Goal: Obtain resource: Obtain resource

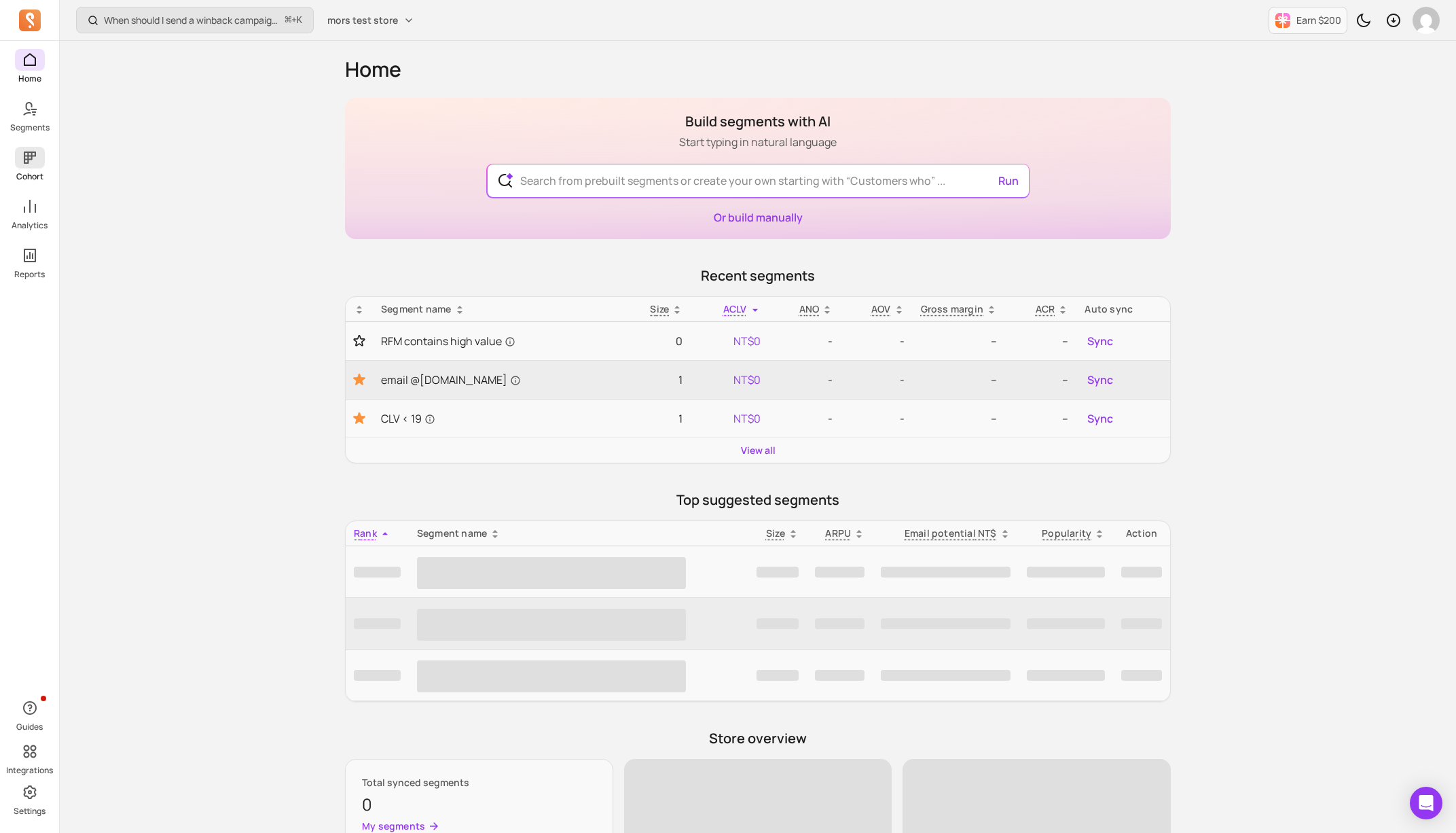
click at [30, 171] on p "Cohort" at bounding box center [30, 177] width 27 height 11
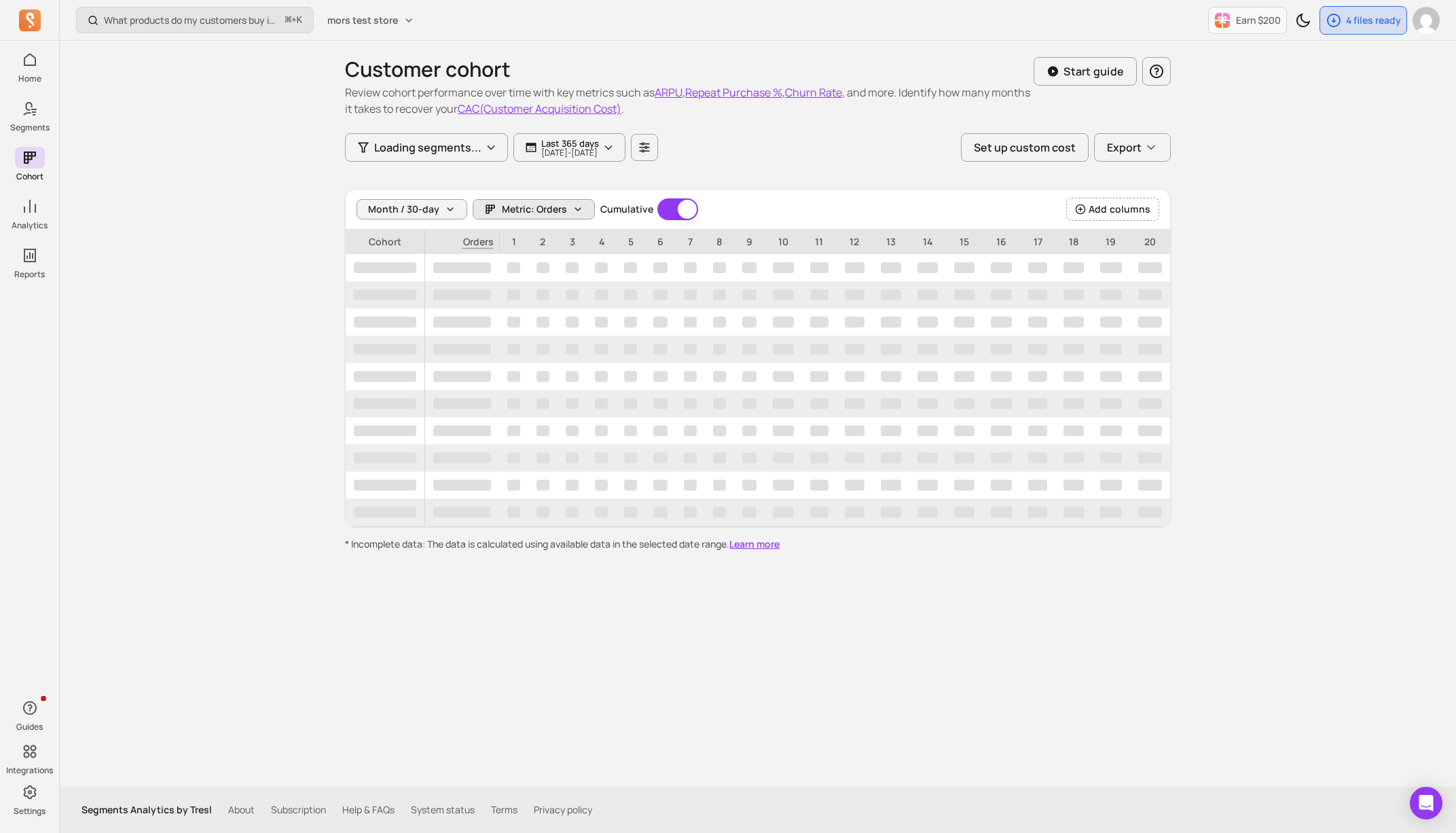
click at [578, 204] on icon "button" at bounding box center [578, 209] width 11 height 11
click at [585, 149] on p "[DATE] - [DATE]" at bounding box center [570, 152] width 57 height 8
click at [524, 205] on span "Metric: Orders" at bounding box center [534, 209] width 65 height 13
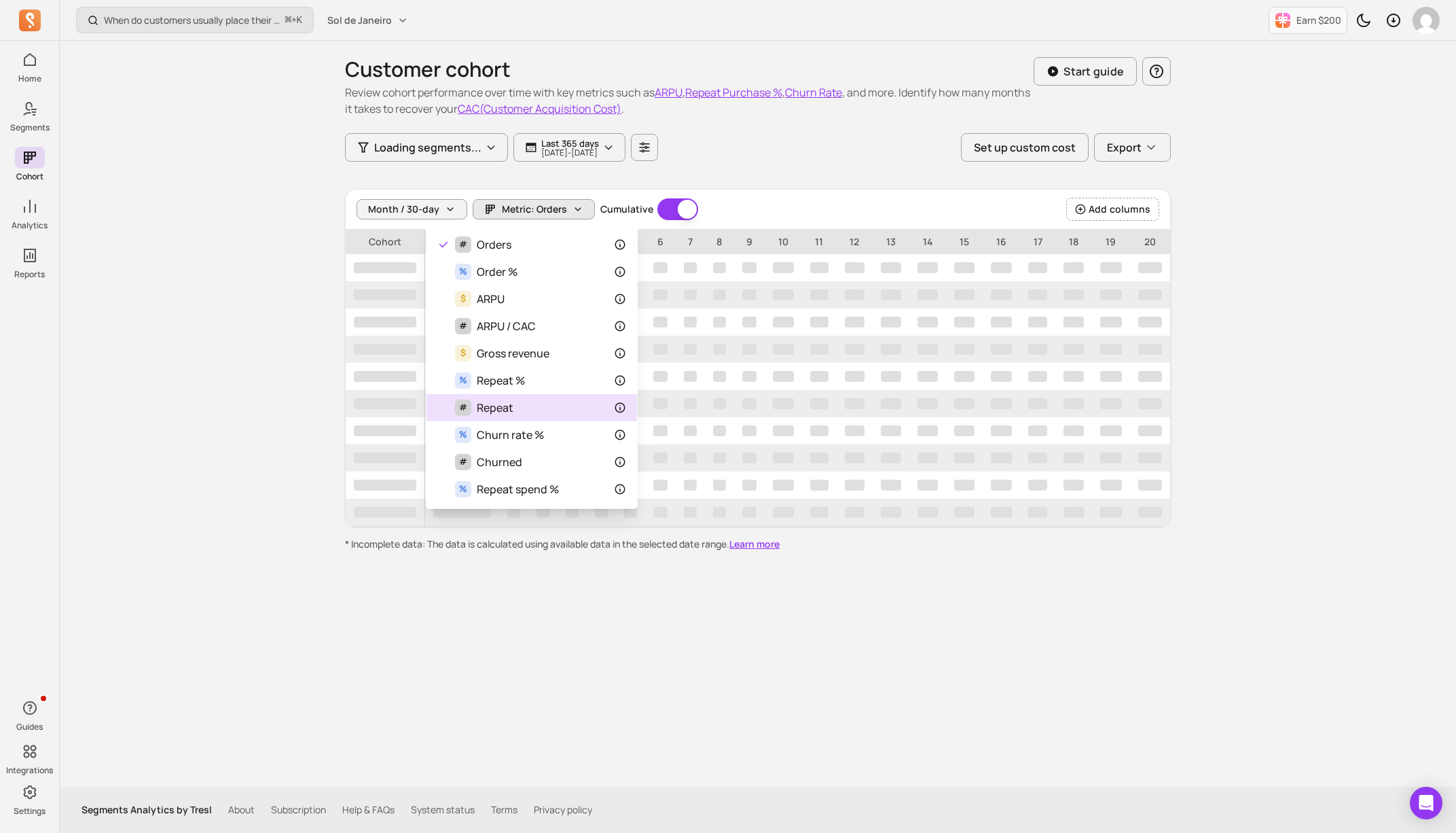
click at [548, 408] on div "# Repeat" at bounding box center [532, 407] width 189 height 16
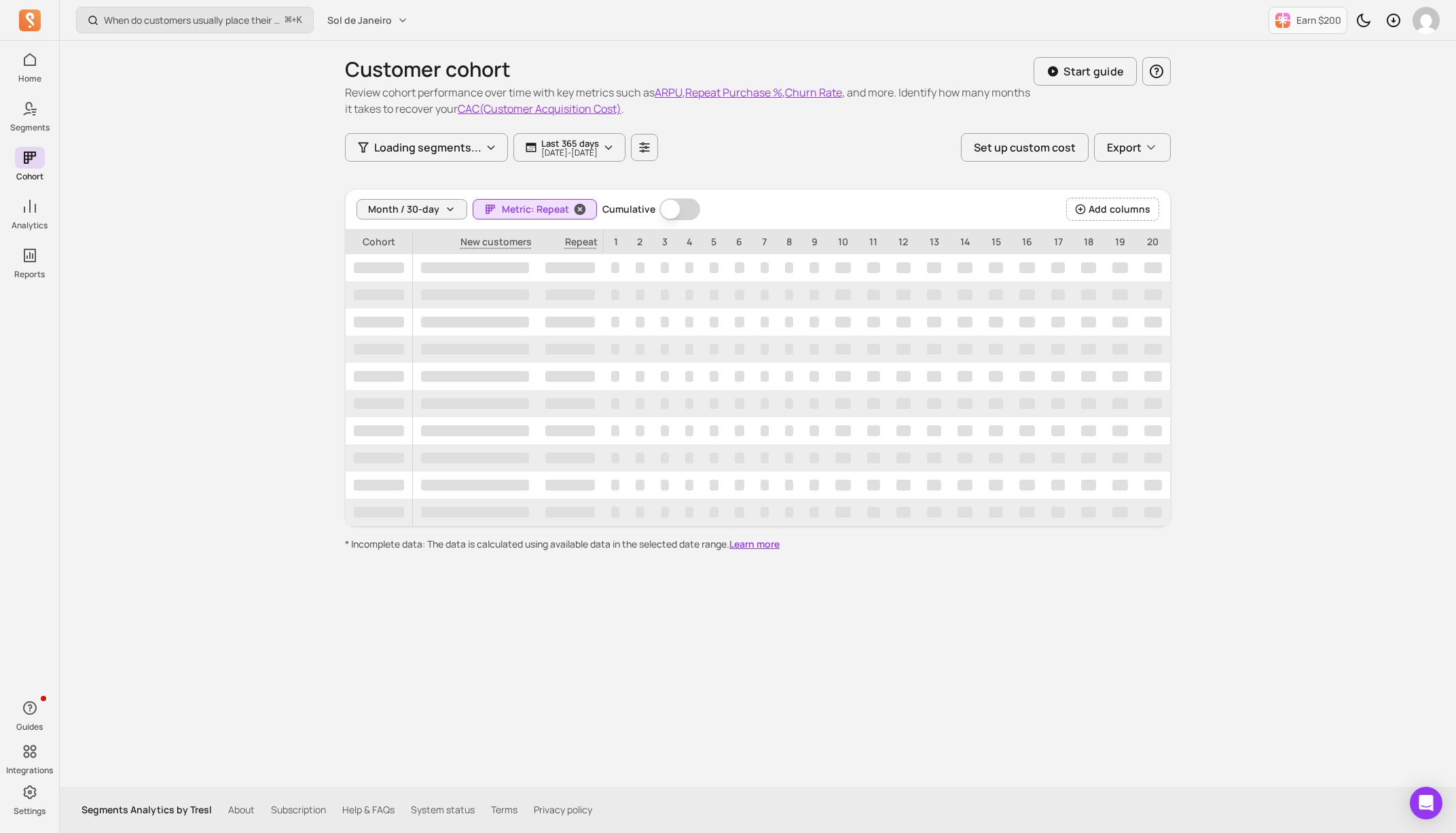
click at [576, 212] on icon "button" at bounding box center [580, 209] width 12 height 12
click at [524, 206] on span "Metric: Orders" at bounding box center [534, 209] width 65 height 13
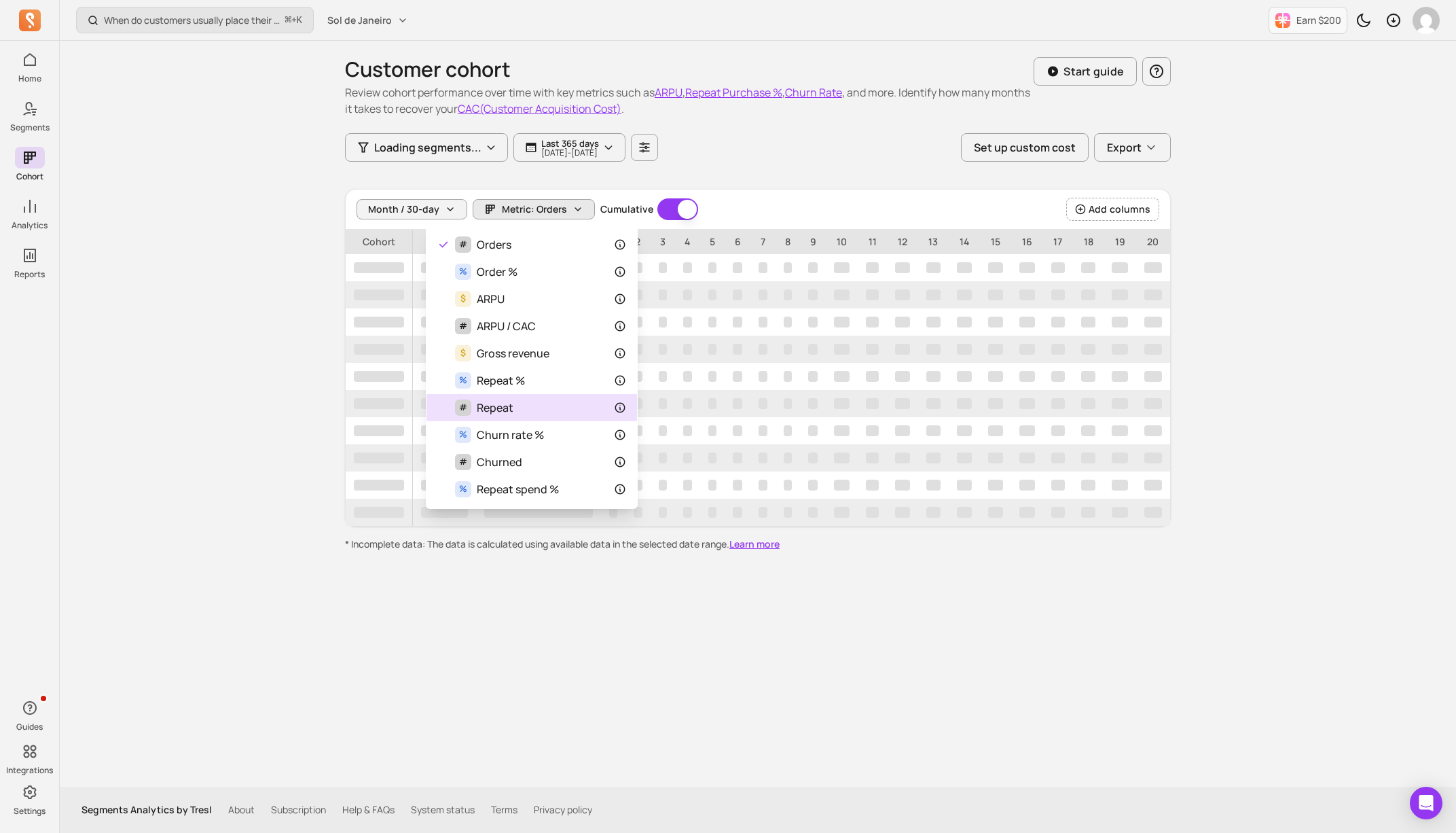
drag, startPoint x: 587, startPoint y: 412, endPoint x: 587, endPoint y: 391, distance: 21.0
click at [587, 412] on div "# Repeat" at bounding box center [532, 407] width 189 height 16
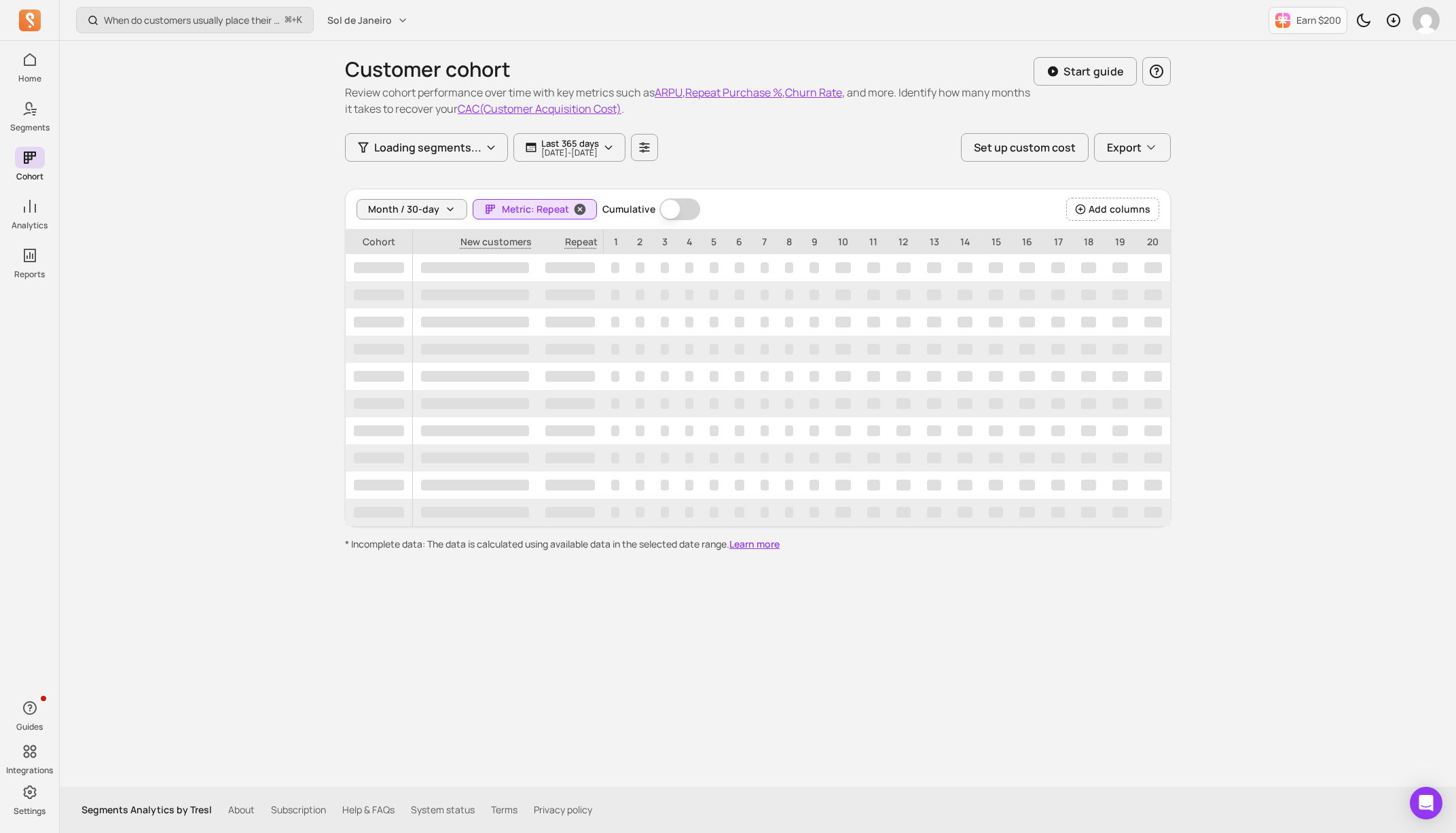
click at [549, 208] on span "Metric: Repeat" at bounding box center [535, 209] width 67 height 13
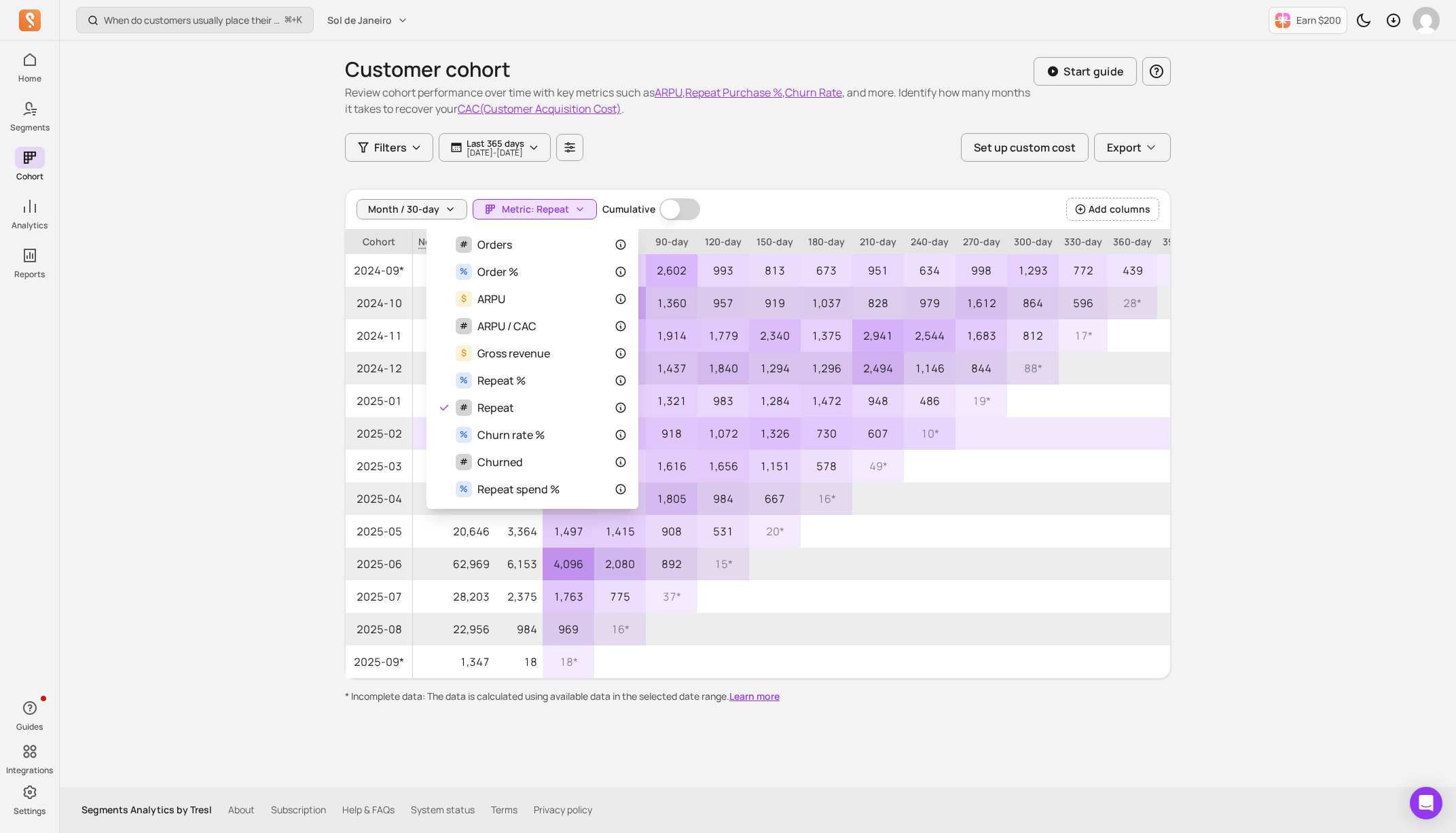
click at [755, 430] on div "Month / 30-day Metric: Repeat Cumulative Cumulative Add columns Cohort New cust…" at bounding box center [758, 434] width 826 height 490
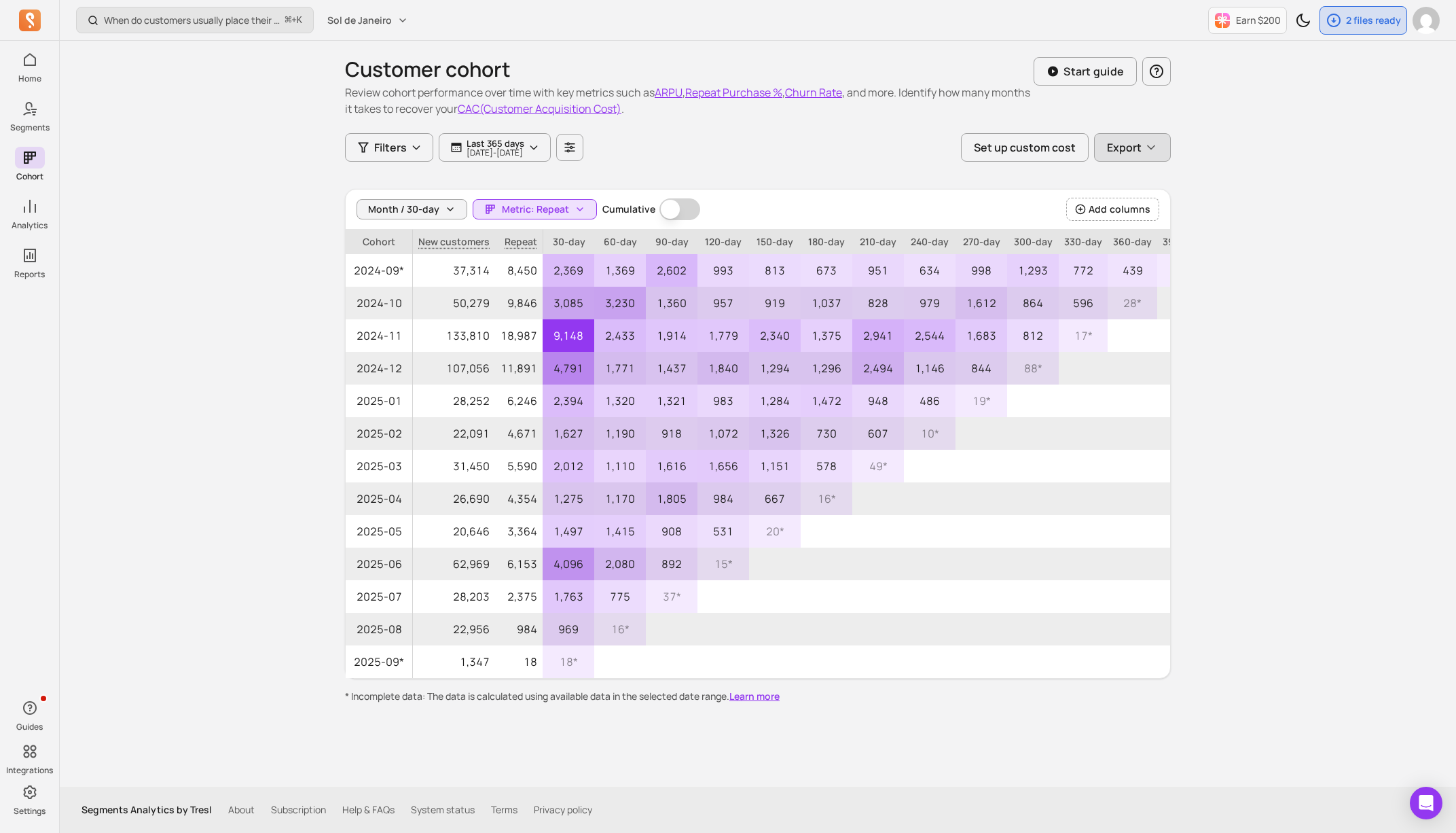
click at [1140, 154] on span "Export" at bounding box center [1124, 147] width 35 height 16
click at [1116, 178] on button "CSV (SpreadSheet)" at bounding box center [1059, 179] width 222 height 24
click at [1335, 84] on div "When do customers usually place their second order? ⌘ + K Sol de Janeiro Earn $…" at bounding box center [758, 416] width 1397 height 833
click at [1377, 31] on div "2 files ready" at bounding box center [1364, 21] width 86 height 27
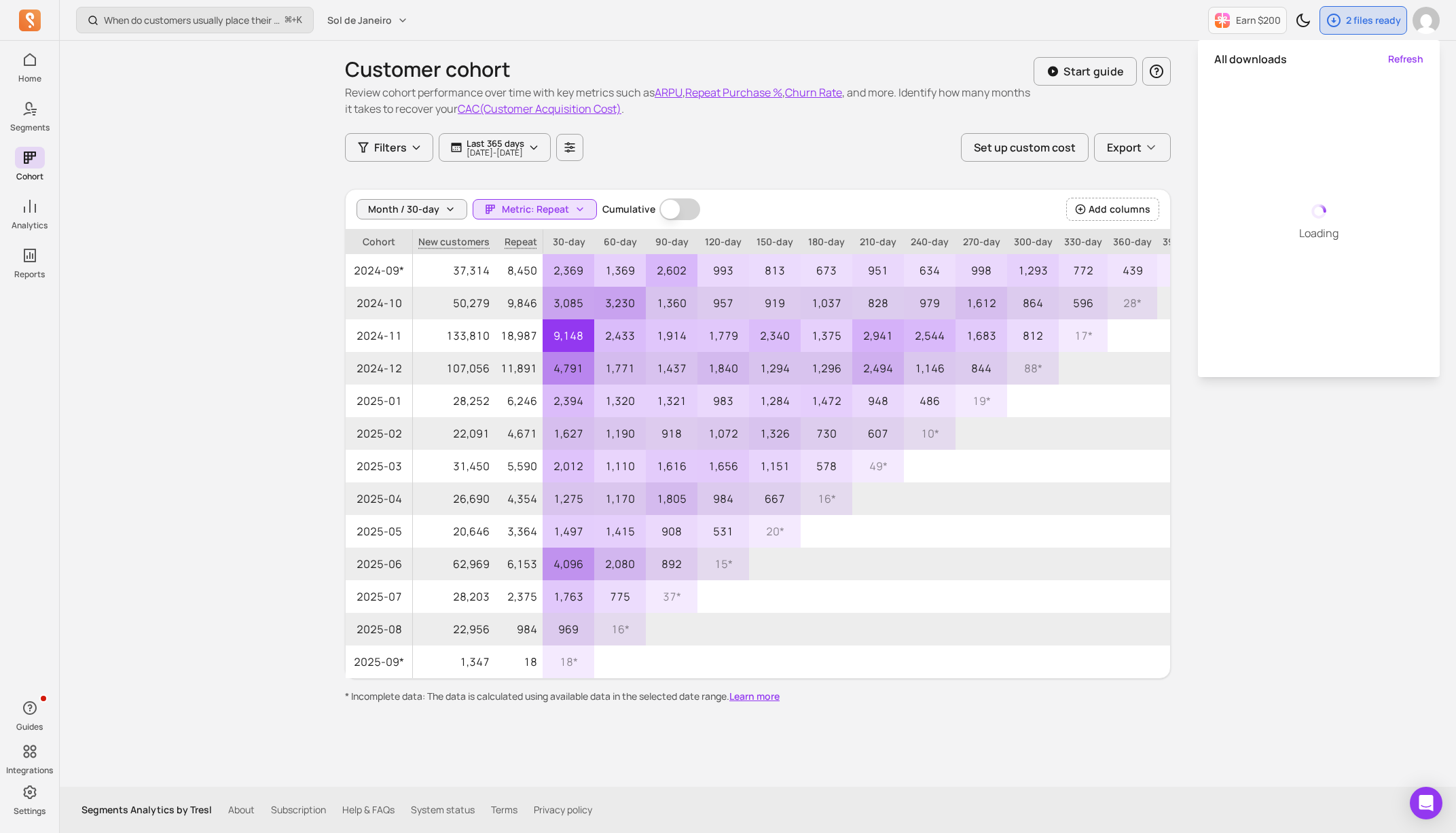
click at [1050, 10] on div "When do customers usually place their second order? ⌘ + K Sol de Janeiro Earn $…" at bounding box center [758, 20] width 1397 height 40
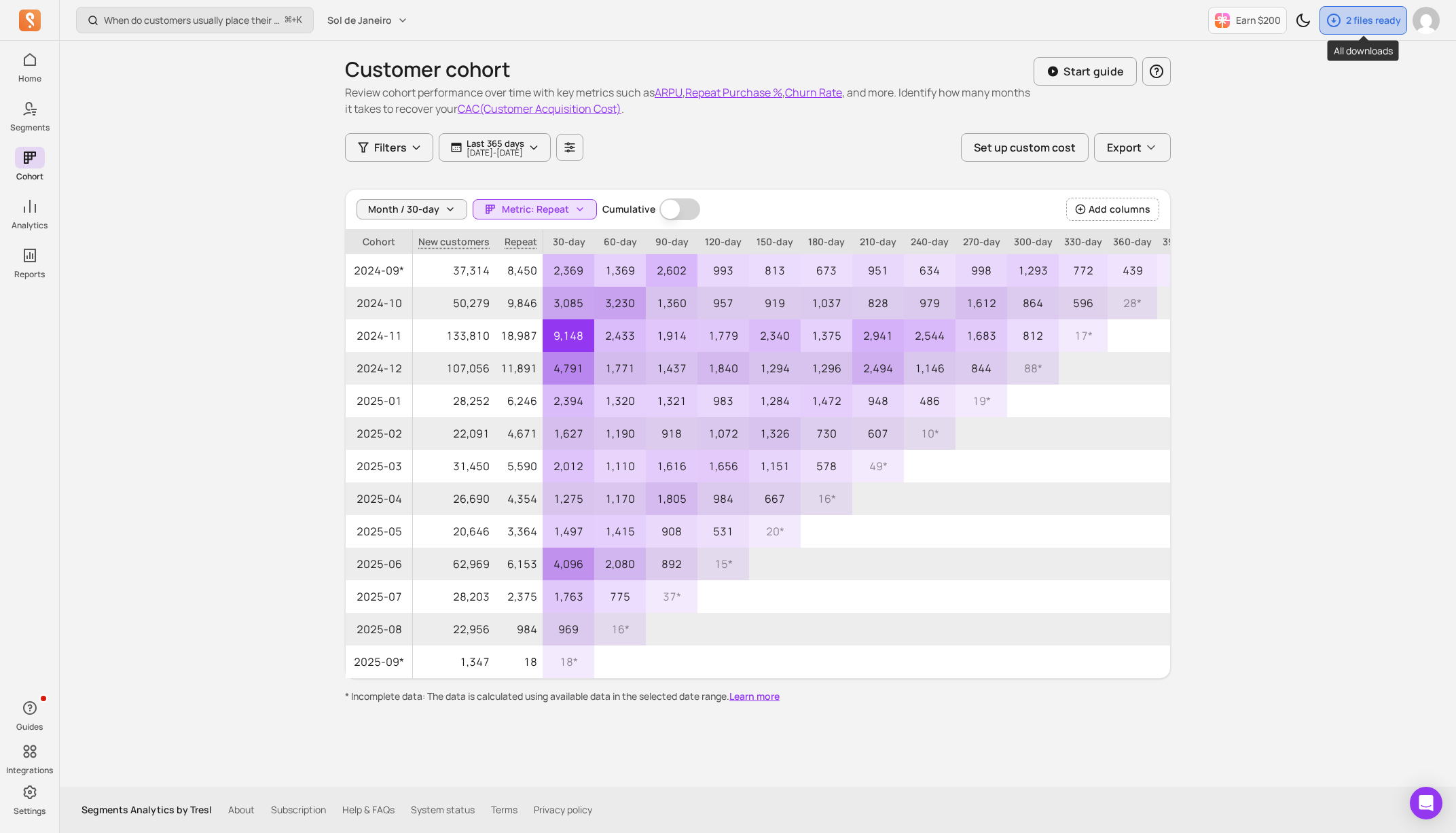
click at [1349, 18] on p "2 files ready" at bounding box center [1374, 20] width 55 height 13
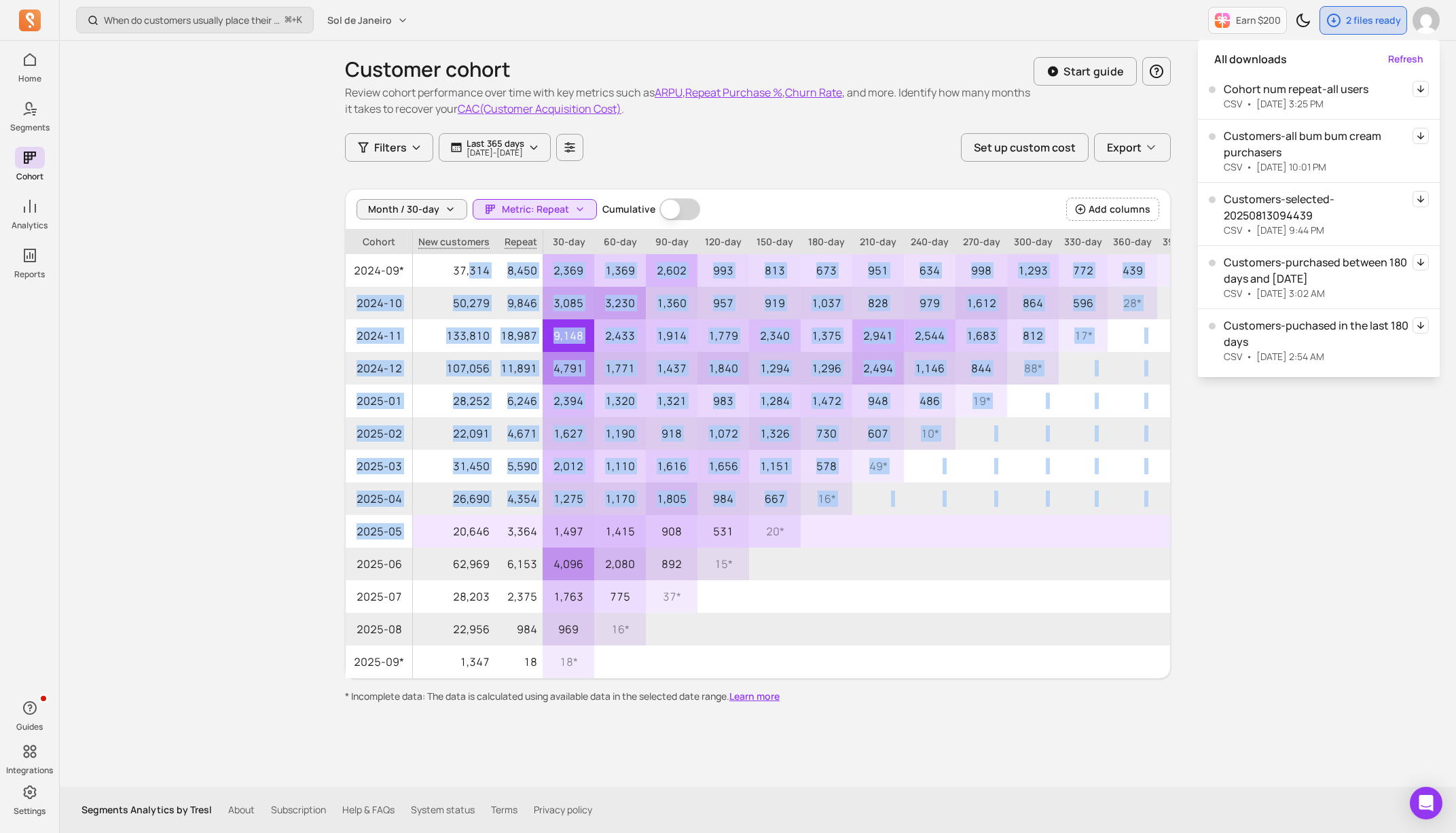
drag, startPoint x: 471, startPoint y: 271, endPoint x: 464, endPoint y: 518, distance: 247.1
click at [464, 518] on tbody "2024-09* 37,314 8,450 2,369 1,369 2,602 993 813 673 951 634 998 1,293 772 439 7…" at bounding box center [776, 465] width 862 height 424
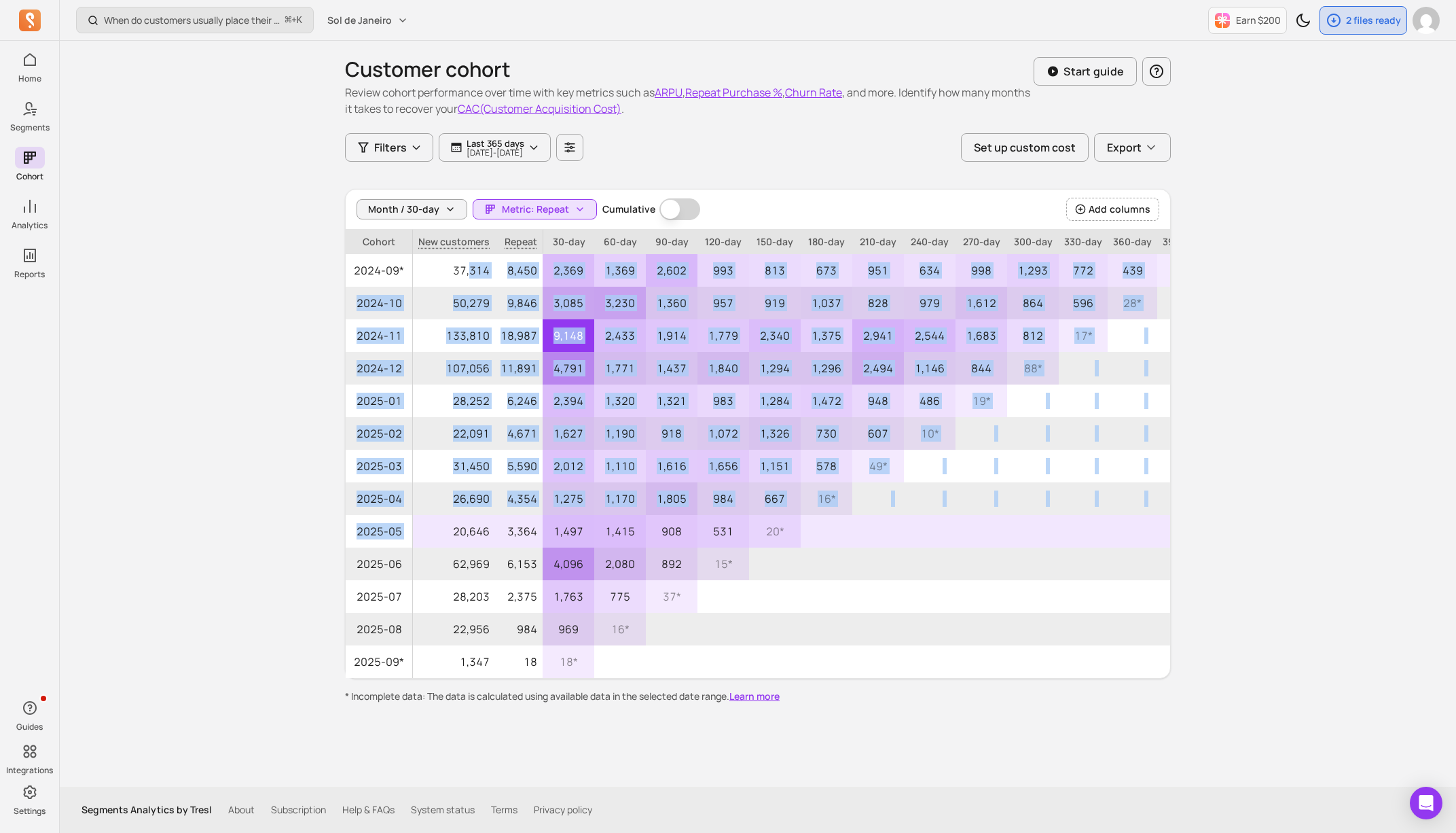
click at [464, 518] on p "20,646" at bounding box center [455, 531] width 82 height 32
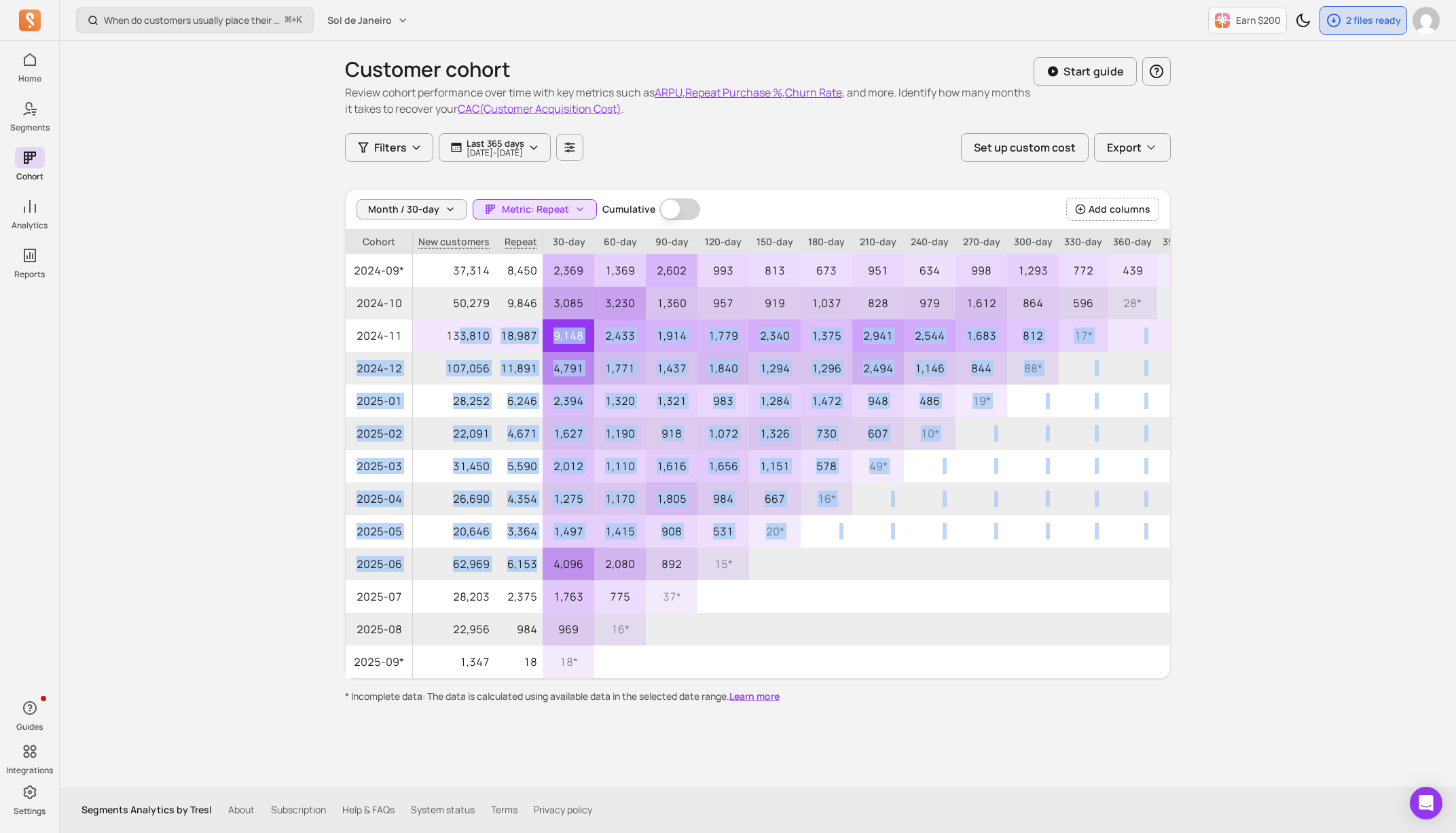
drag, startPoint x: 538, startPoint y: 556, endPoint x: 450, endPoint y: 323, distance: 249.1
click at [450, 323] on tbody "2024-09* 37,314 8,450 2,369 1,369 2,602 993 813 673 951 634 998 1,293 772 439 7…" at bounding box center [776, 465] width 862 height 424
click at [450, 323] on p "133,810" at bounding box center [455, 335] width 82 height 32
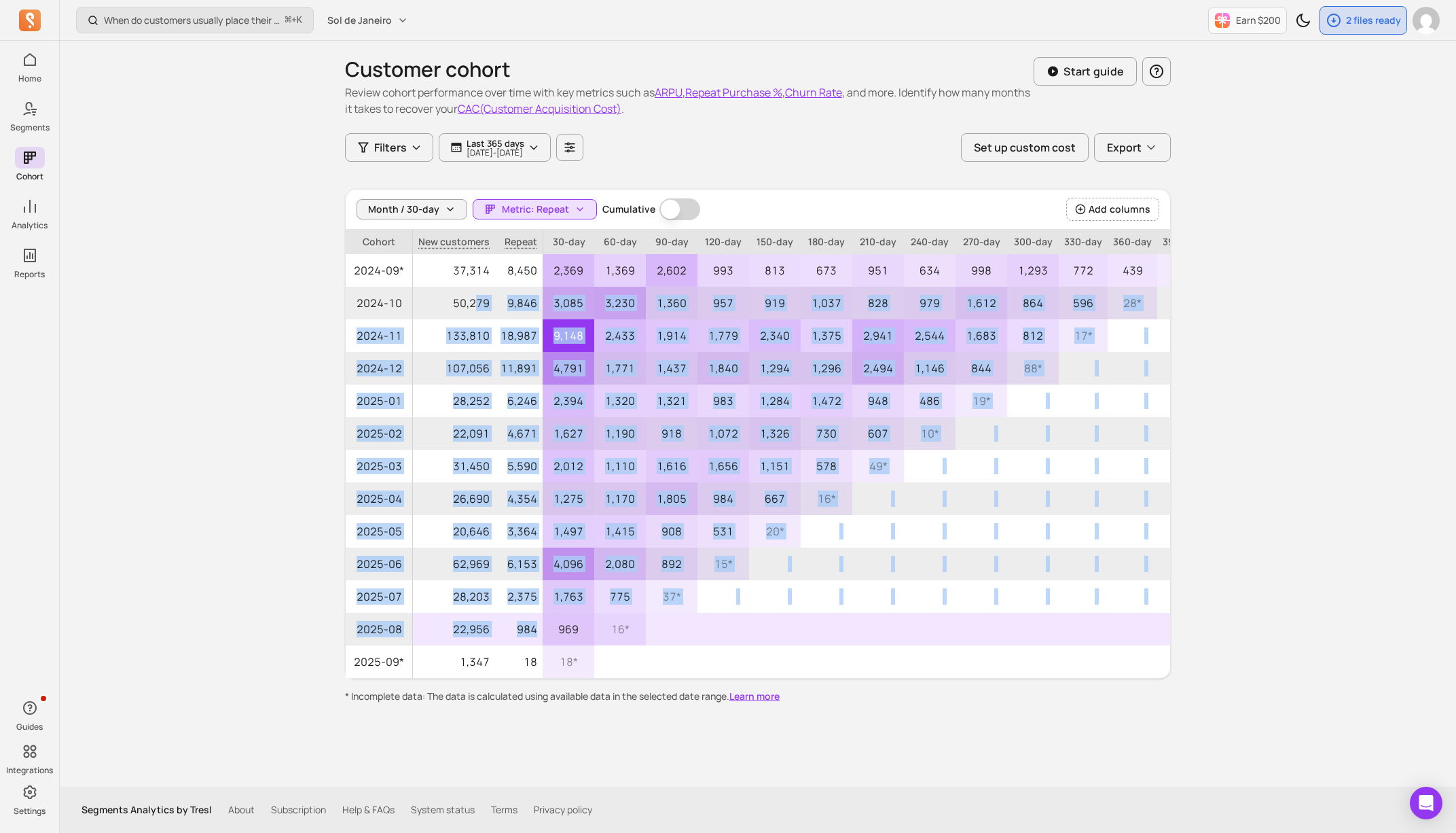
click at [502, 638] on tbody "2024-09* 37,314 8,450 2,369 1,369 2,602 993 813 673 951 634 998 1,293 772 439 7…" at bounding box center [776, 465] width 862 height 424
click at [503, 633] on p "984" at bounding box center [518, 629] width 48 height 32
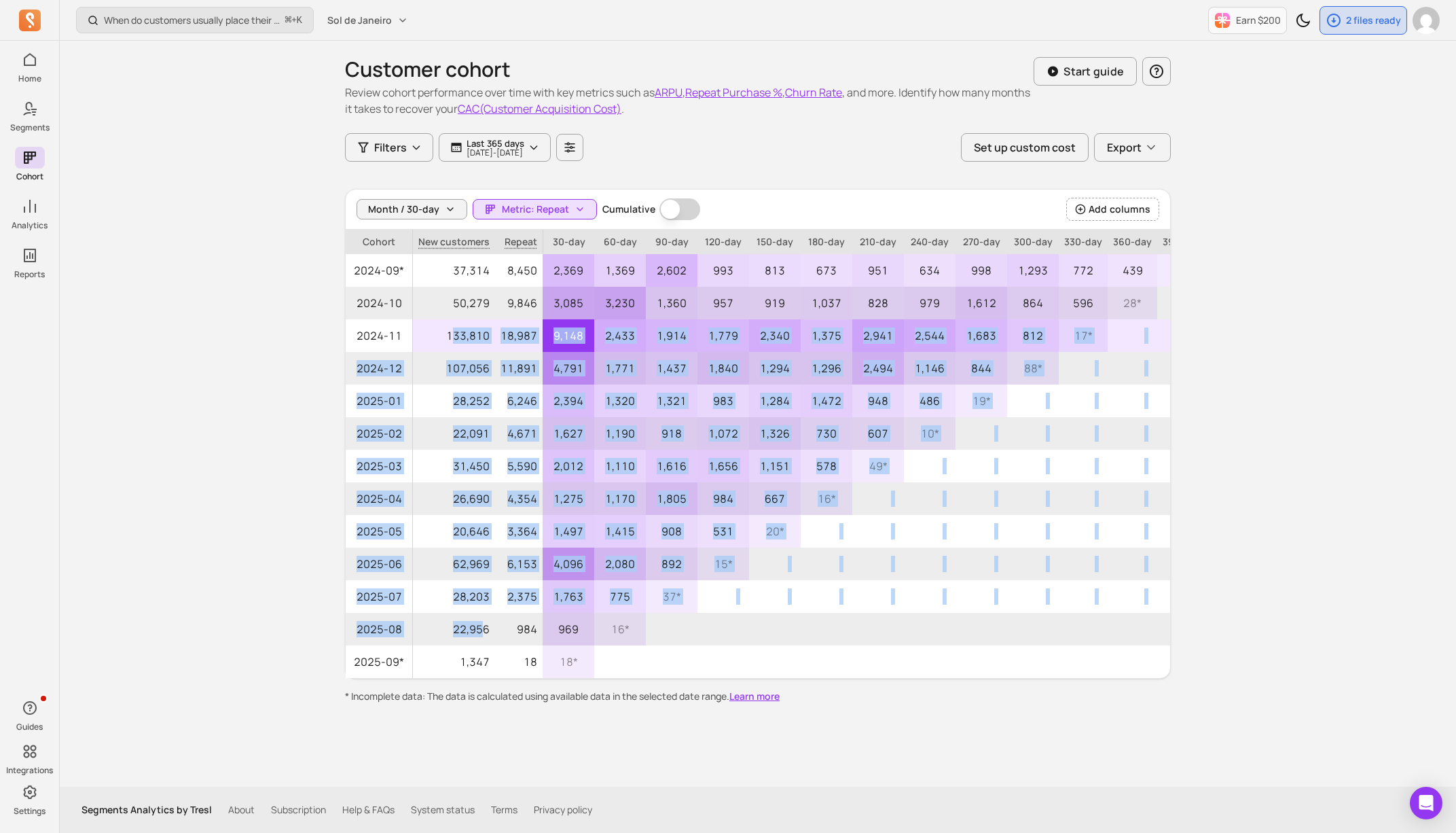
drag, startPoint x: 480, startPoint y: 593, endPoint x: 453, endPoint y: 335, distance: 259.4
click at [453, 335] on tbody "2024-09* 37,314 8,450 2,369 1,369 2,602 993 813 673 951 634 998 1,293 772 439 7…" at bounding box center [776, 465] width 862 height 424
click at [453, 335] on p "133,810" at bounding box center [455, 335] width 82 height 32
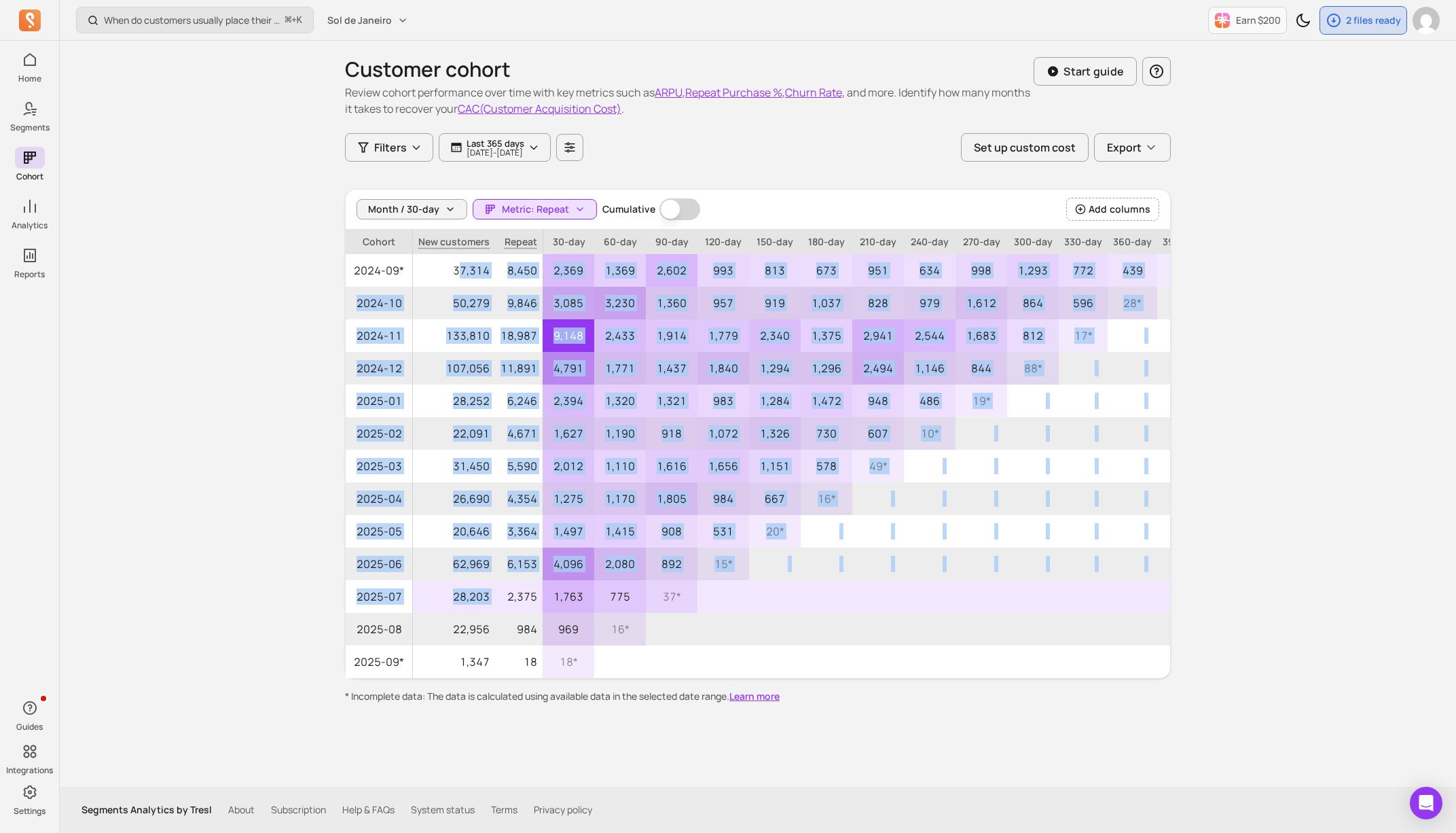
drag, startPoint x: 456, startPoint y: 268, endPoint x: 498, endPoint y: 598, distance: 332.7
click at [498, 598] on tbody "2024-09* 37,314 8,450 2,369 1,369 2,602 993 813 673 951 634 998 1,293 772 439 7…" at bounding box center [776, 465] width 862 height 424
click at [498, 598] on p "2,375" at bounding box center [518, 596] width 48 height 32
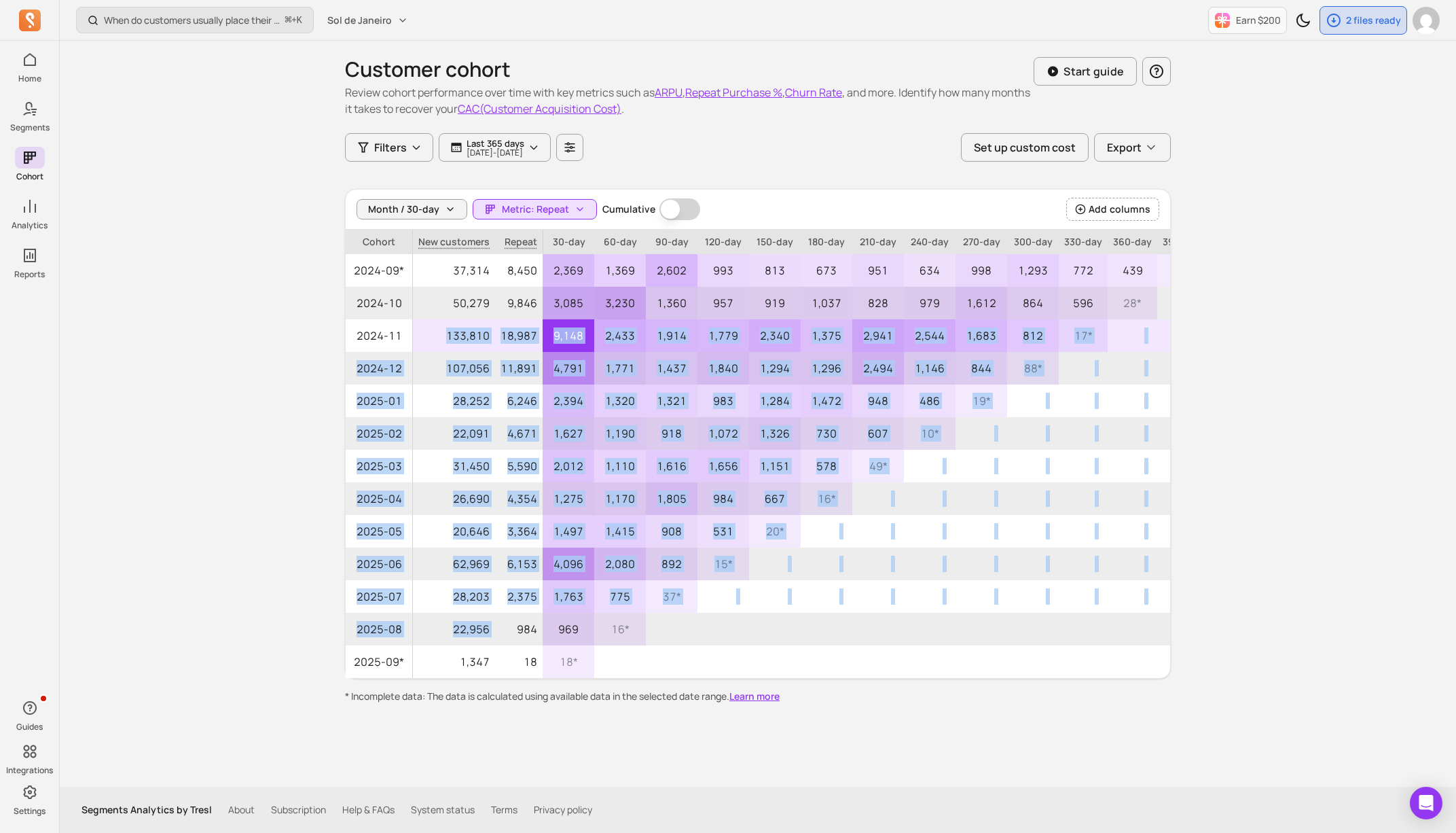
drag, startPoint x: 500, startPoint y: 611, endPoint x: 444, endPoint y: 331, distance: 285.5
click at [444, 331] on tbody "2024-09* 37,314 8,450 2,369 1,369 2,602 993 813 673 951 634 998 1,293 772 439 7…" at bounding box center [776, 465] width 862 height 424
click at [445, 330] on p "133,810" at bounding box center [455, 335] width 82 height 32
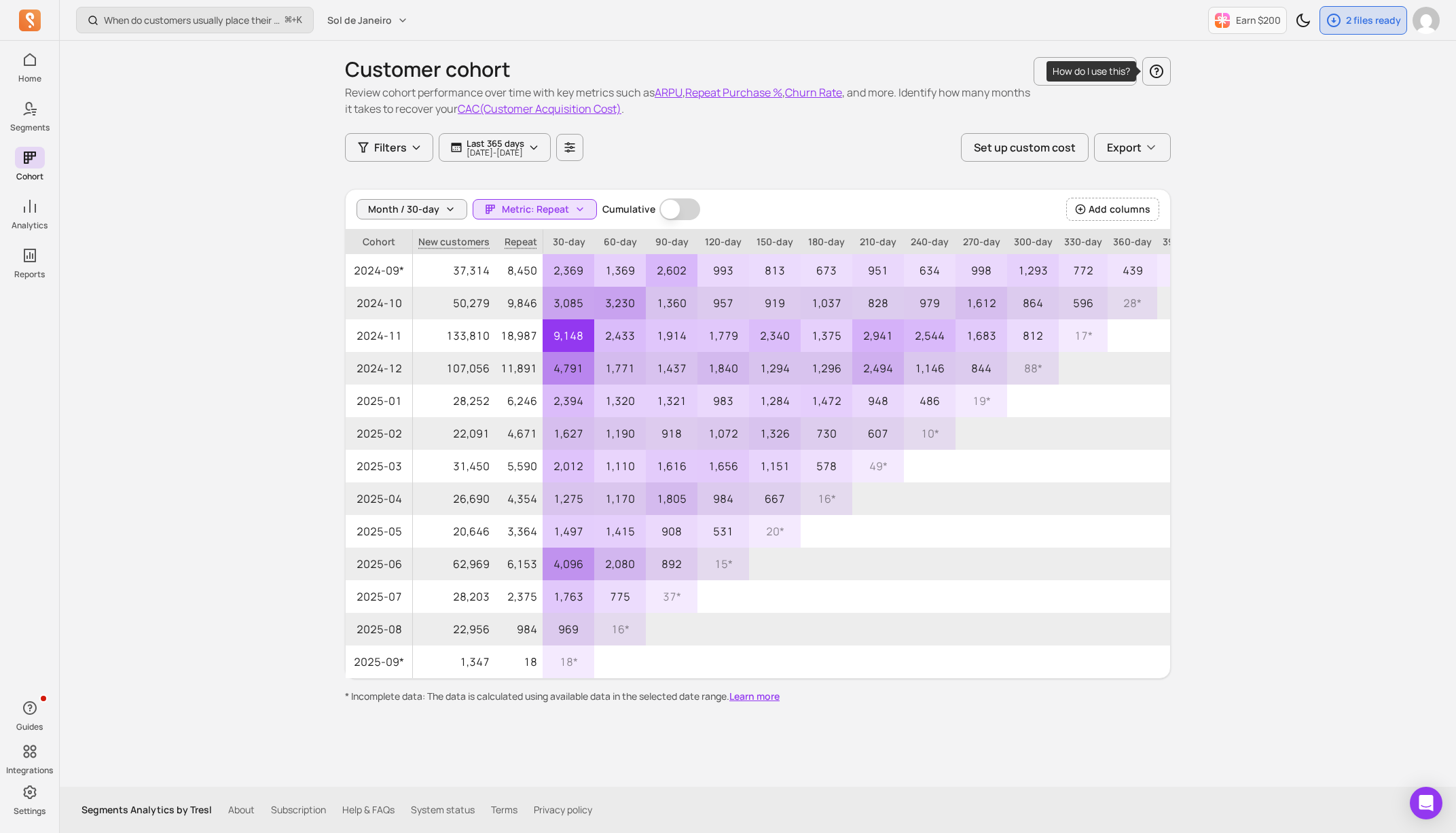
click at [1149, 62] on span "button" at bounding box center [1157, 71] width 27 height 27
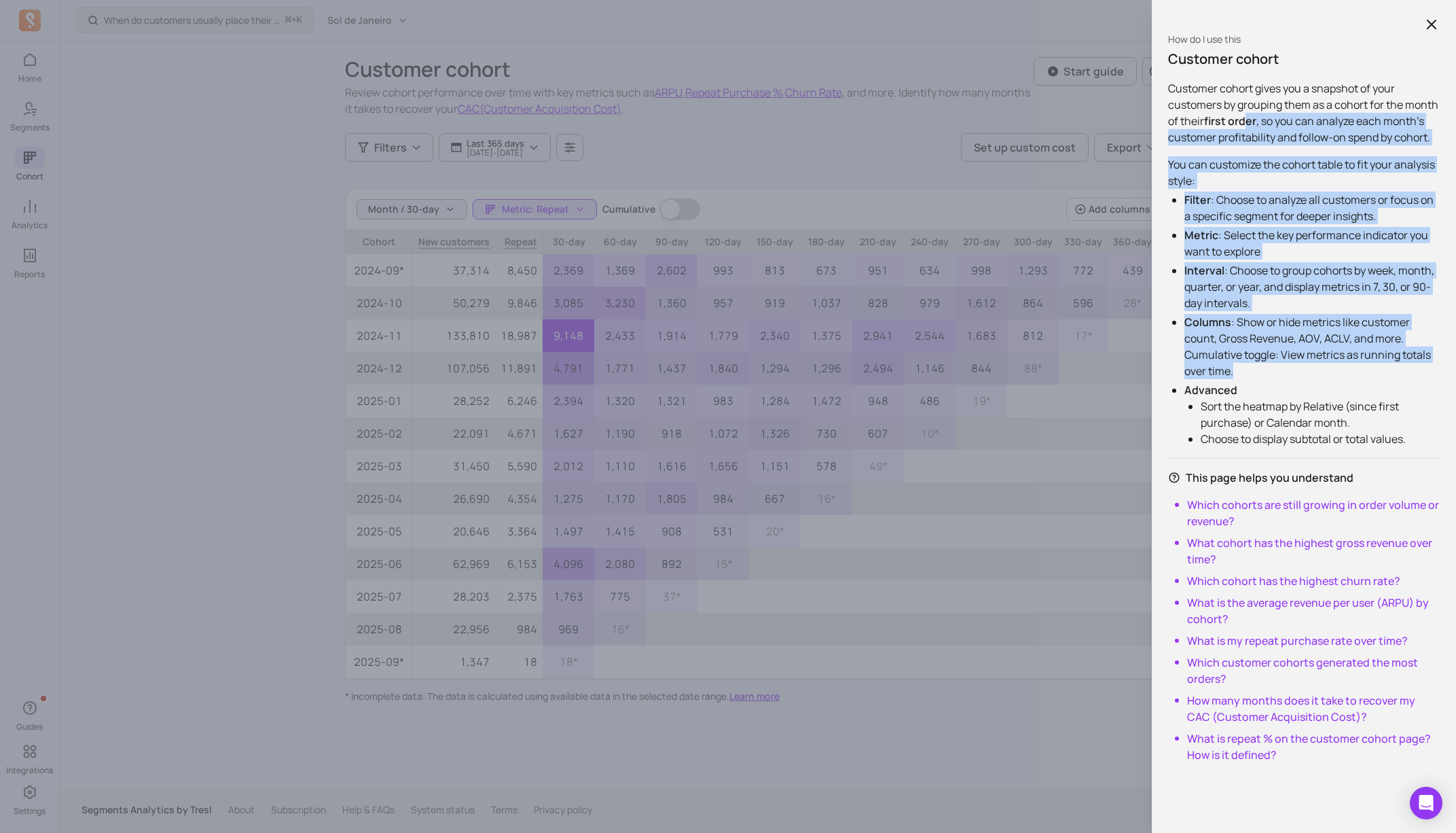
drag, startPoint x: 1250, startPoint y: 128, endPoint x: 1261, endPoint y: 375, distance: 247.2
click at [1261, 375] on div "Customer cohort Customer cohort gives you a snapshot of your customers by group…" at bounding box center [1304, 406] width 272 height 714
click at [1261, 375] on li "Columns : Show or hide metrics like customer count, Gross Revenue, AOV, ACLV, a…" at bounding box center [1312, 346] width 256 height 65
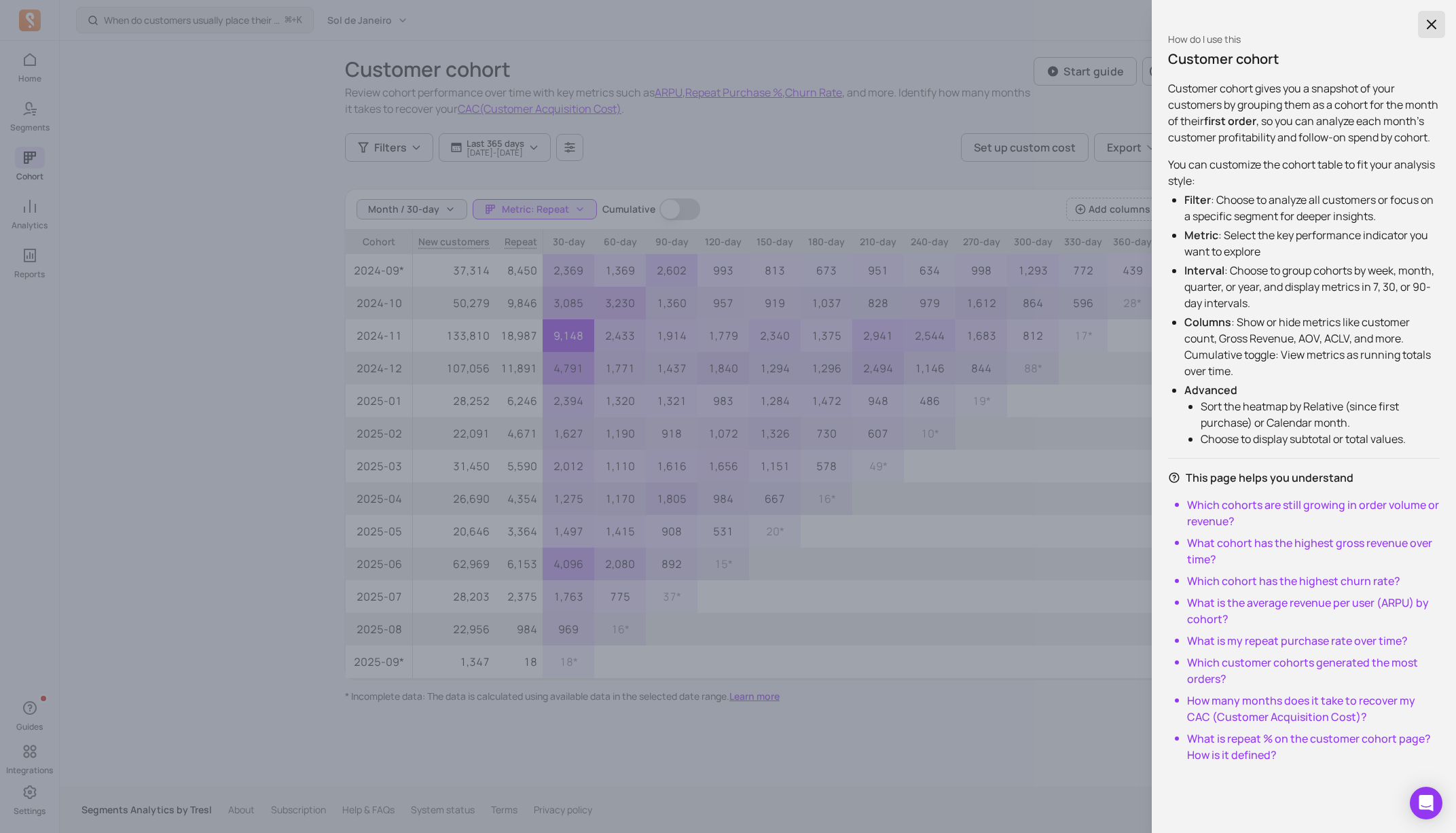
click at [1439, 20] on icon "button" at bounding box center [1432, 24] width 16 height 16
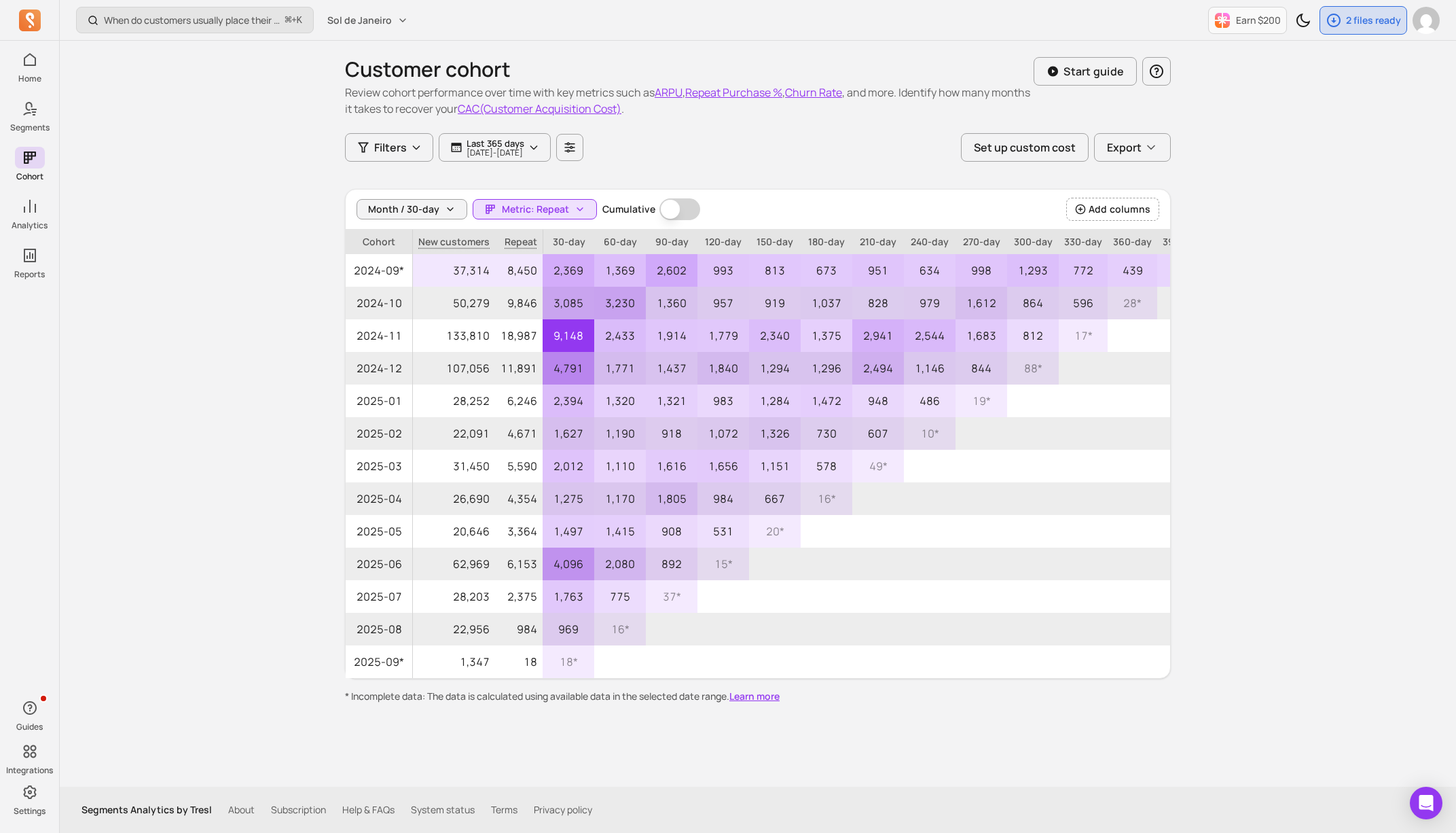
click at [404, 271] on span "2024-09*" at bounding box center [379, 270] width 66 height 32
drag, startPoint x: 499, startPoint y: 273, endPoint x: 533, endPoint y: 274, distance: 34.0
click at [533, 274] on p "8,450" at bounding box center [518, 270] width 48 height 32
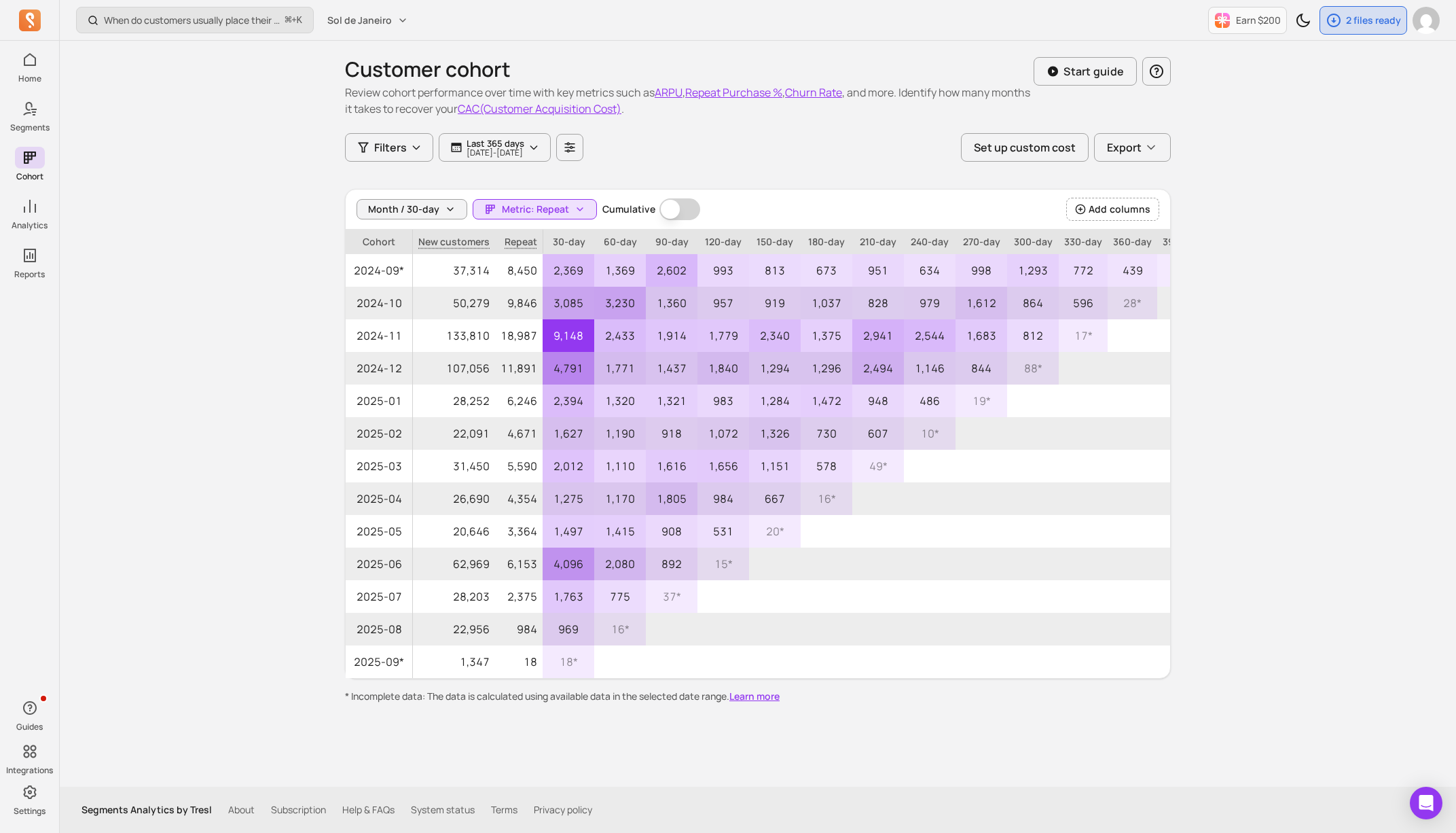
click at [691, 211] on button "Cumulative" at bounding box center [680, 209] width 40 height 22
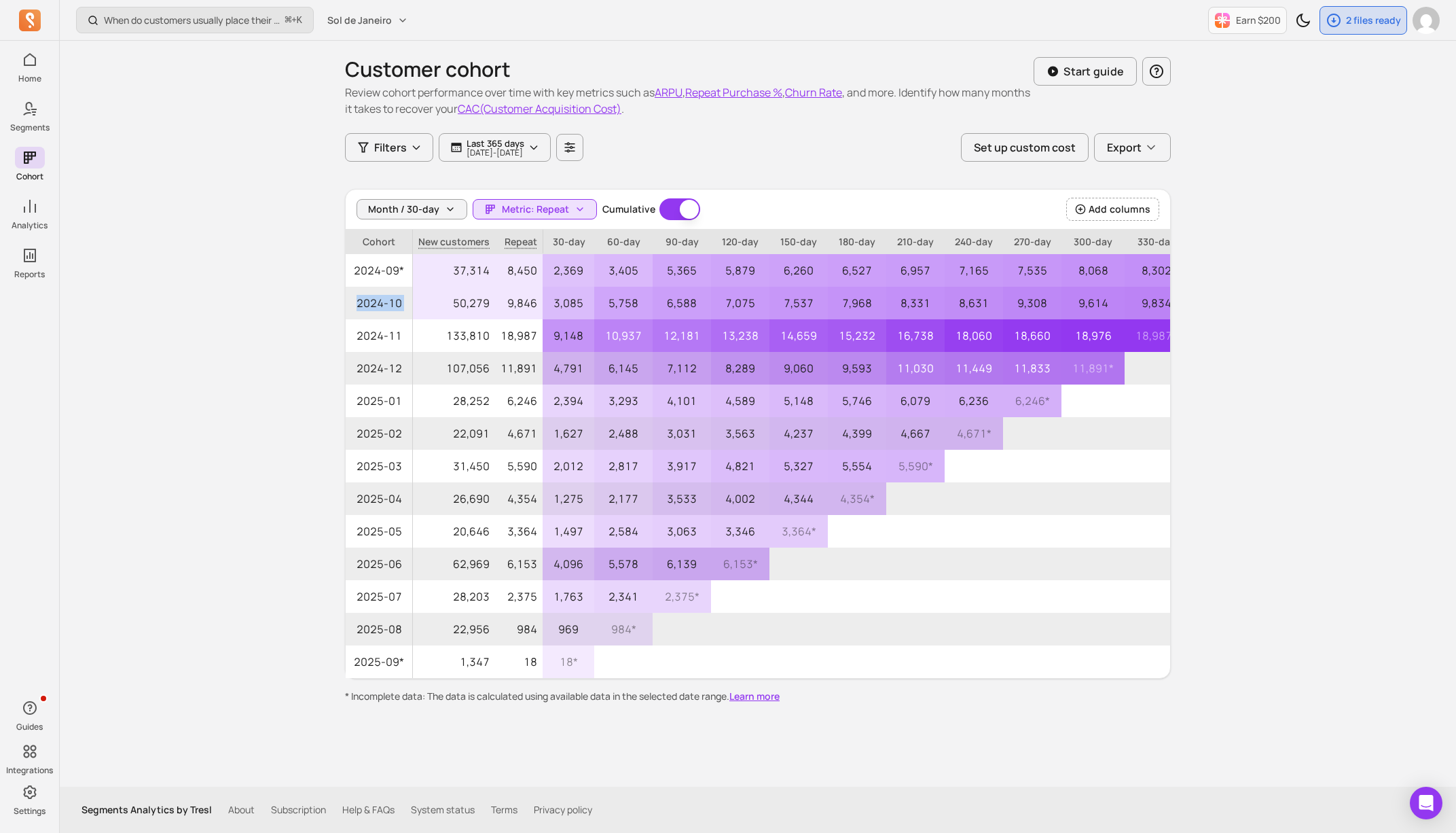
drag, startPoint x: 376, startPoint y: 305, endPoint x: 428, endPoint y: 308, distance: 52.1
click at [428, 308] on tr "2024-10 50,279 9,846 3,085 5,758 6,588 7,075 7,537 7,968 8,331 8,631 9,308 9,61…" at bounding box center [823, 303] width 955 height 32
click at [428, 308] on p "50,279" at bounding box center [455, 303] width 82 height 32
click at [377, 204] on span "Month / 30-day" at bounding box center [404, 209] width 72 height 13
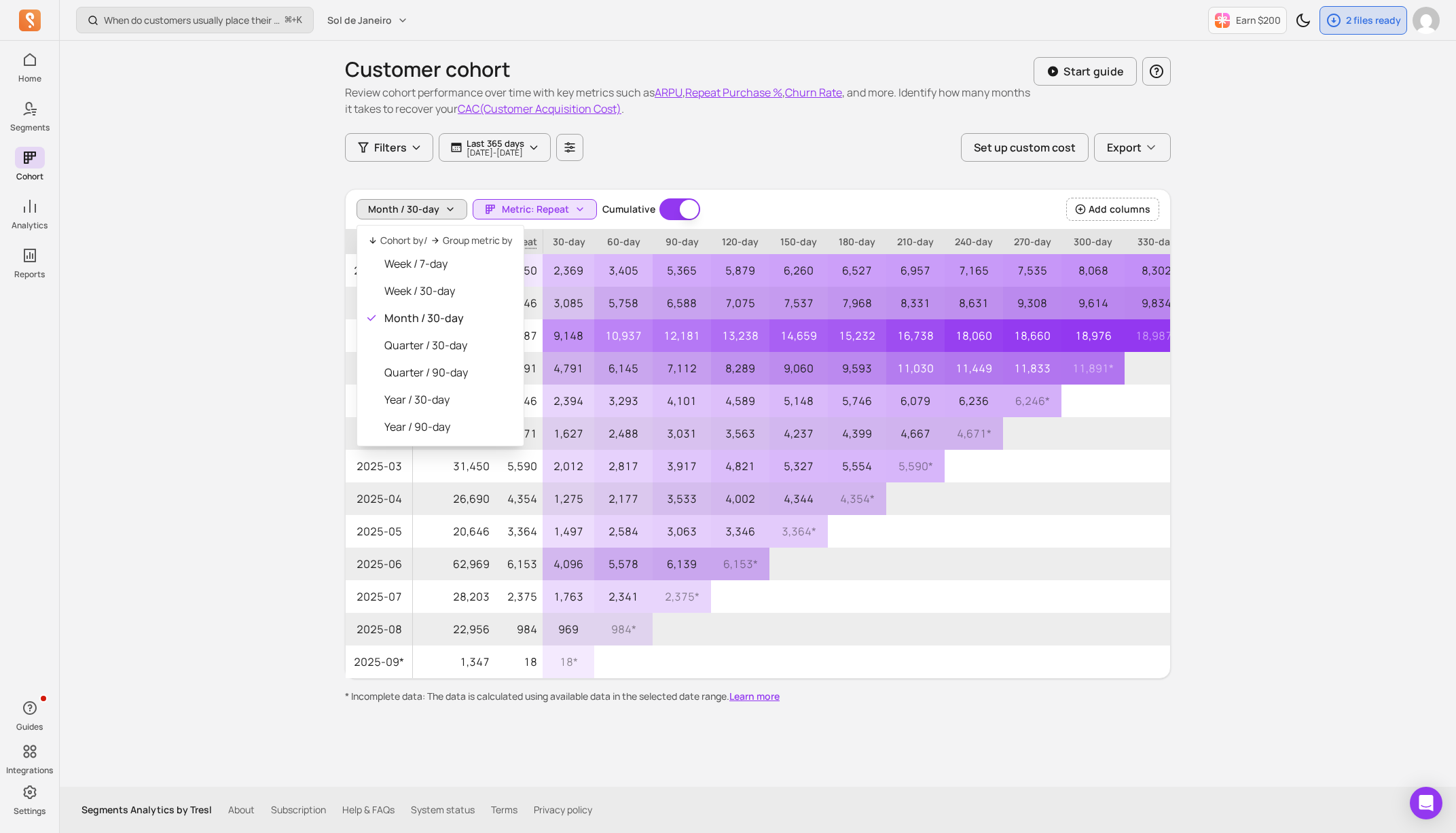
click at [684, 226] on div "Month / 30-day Metric: Repeat Cumulative Cumulative Add columns" at bounding box center [758, 209] width 825 height 40
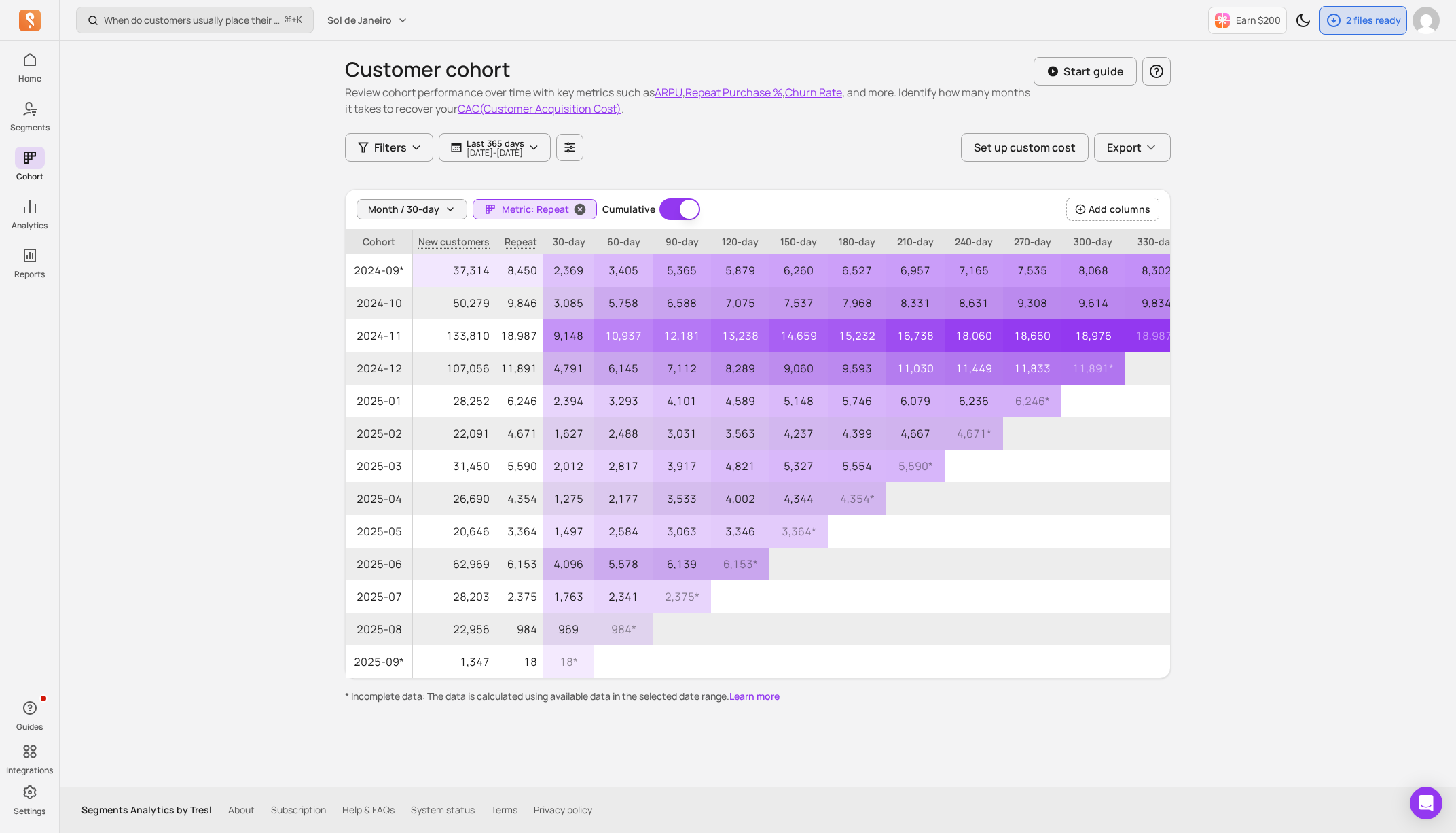
click at [534, 211] on span "Metric: Repeat" at bounding box center [535, 209] width 67 height 13
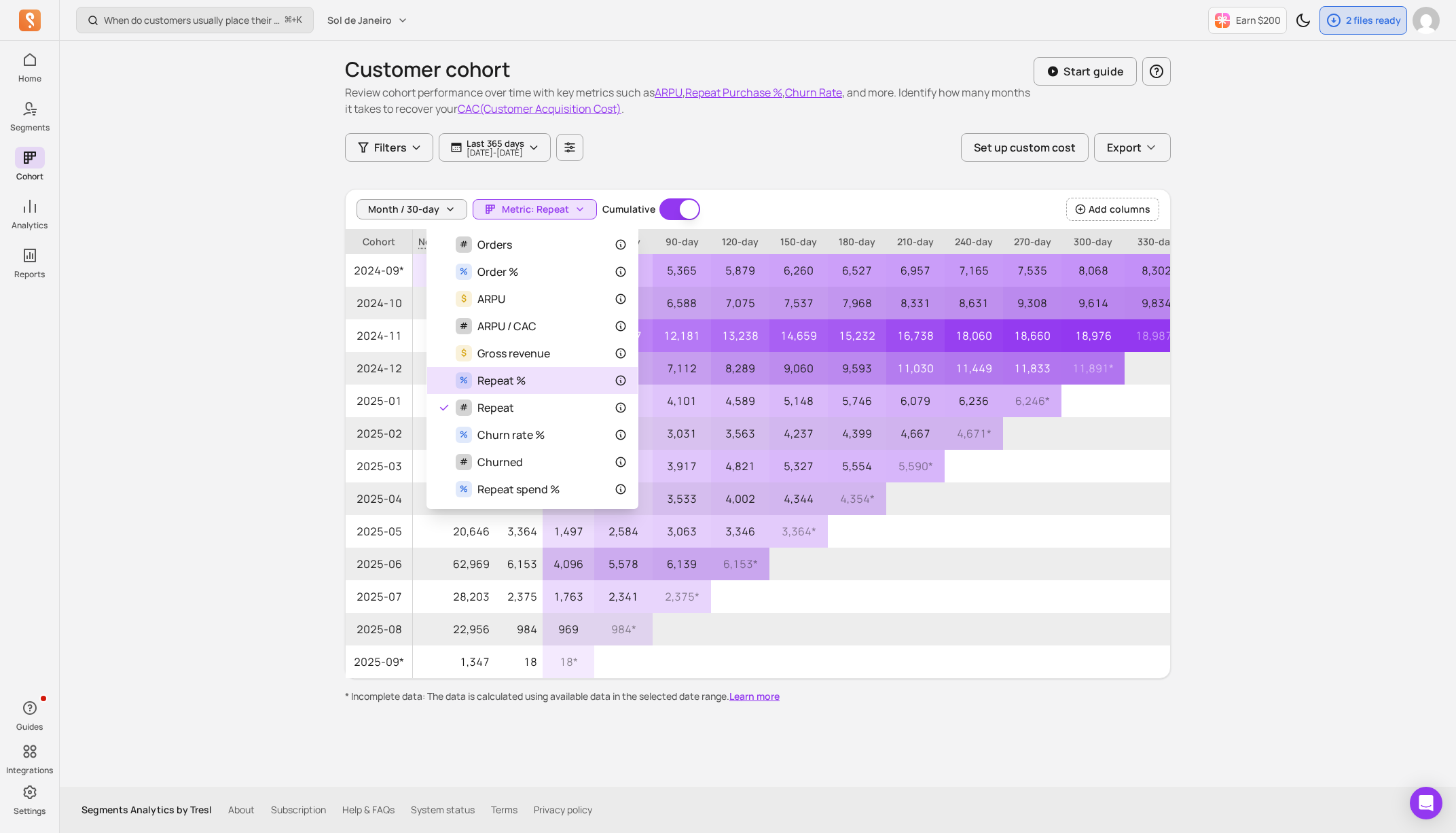
click at [576, 385] on div "% Repeat %" at bounding box center [533, 380] width 189 height 16
